Goal: Information Seeking & Learning: Learn about a topic

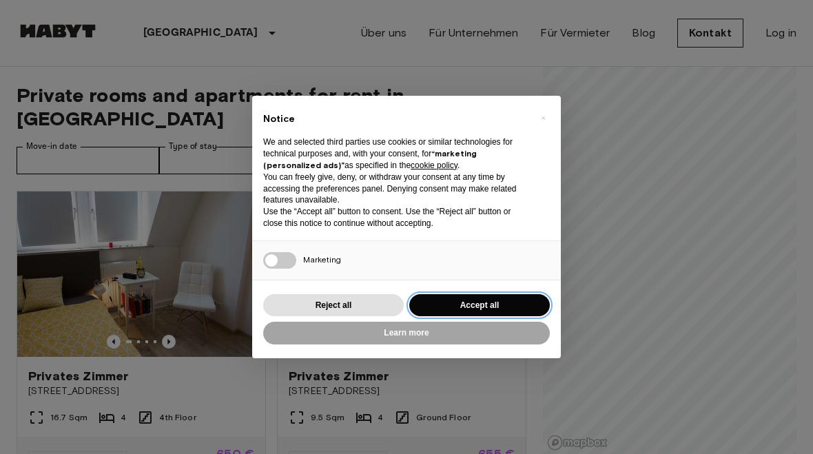
click at [510, 309] on button "Accept all" at bounding box center [479, 305] width 141 height 23
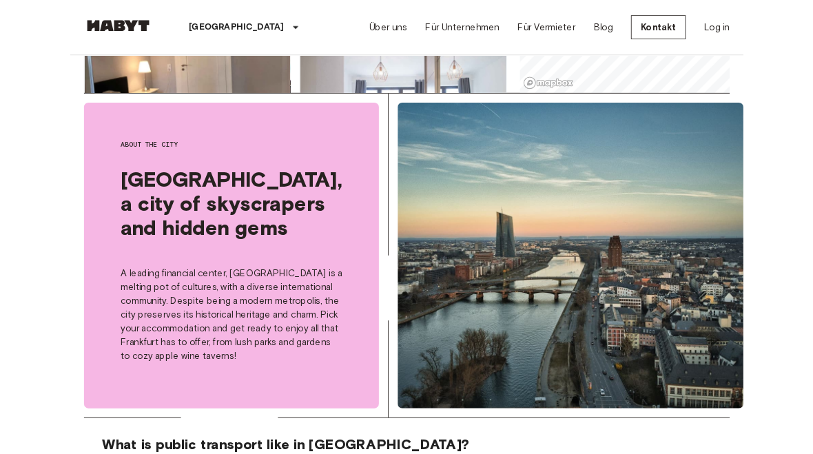
scroll to position [521, 0]
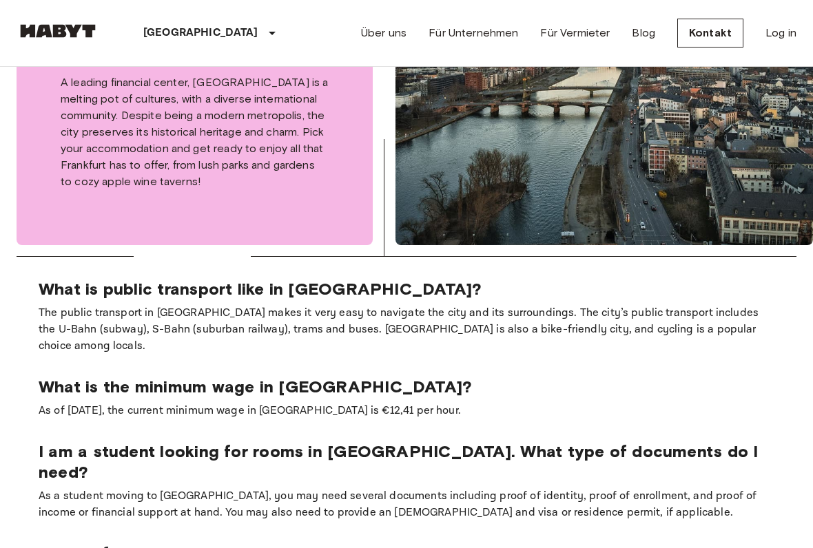
scroll to position [834, 0]
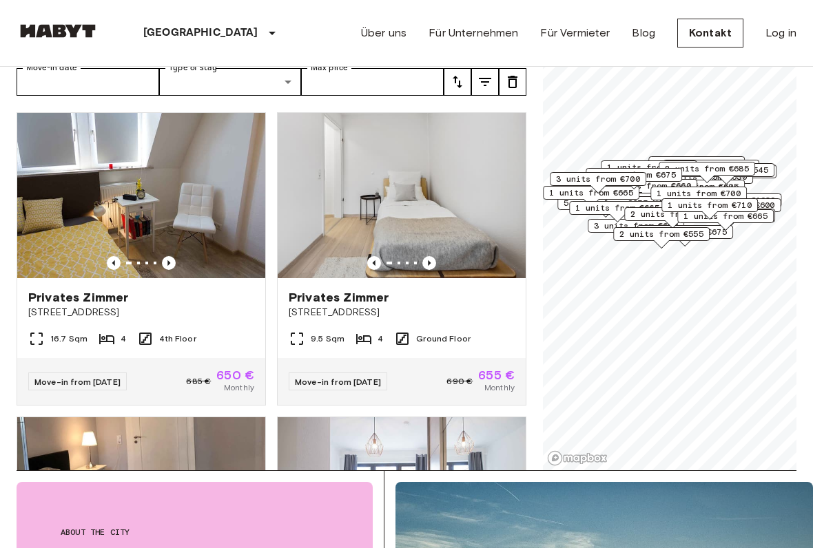
scroll to position [89, 0]
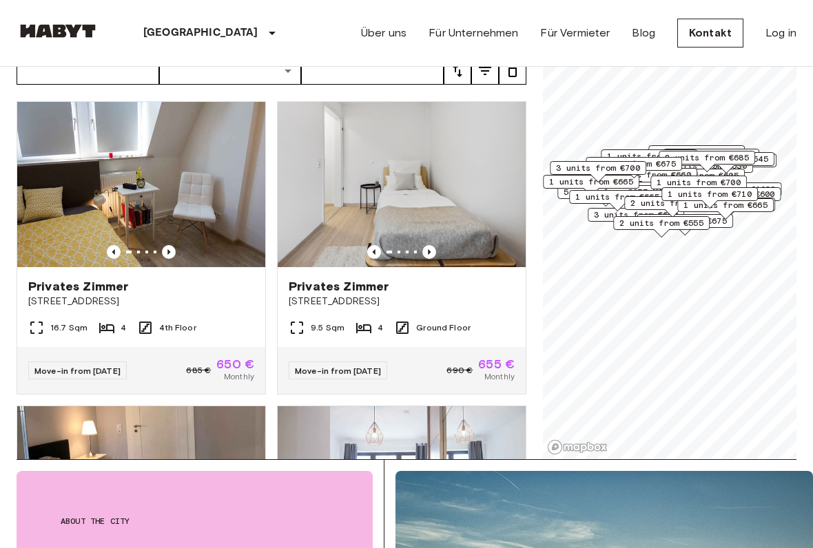
click at [167, 246] on icon "Previous image" at bounding box center [169, 253] width 14 height 14
